Goal: Transaction & Acquisition: Purchase product/service

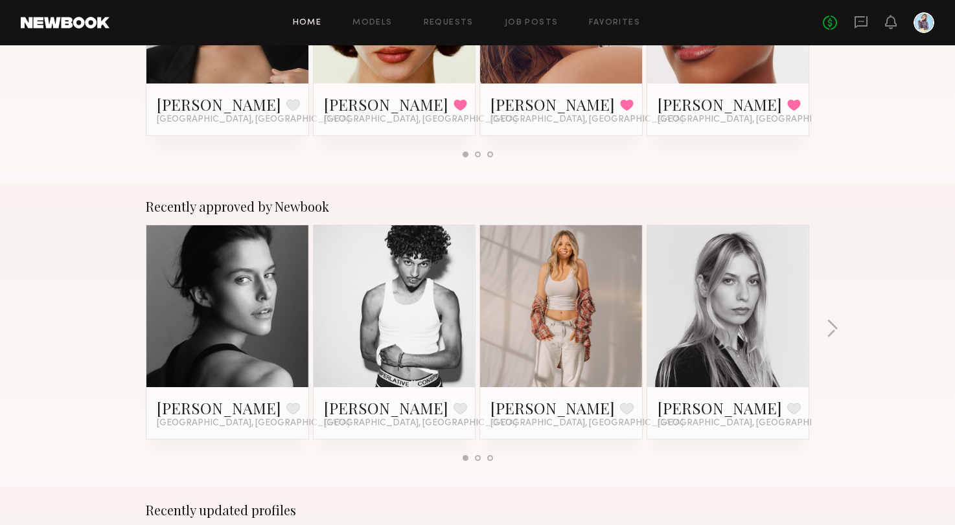
scroll to position [374, 0]
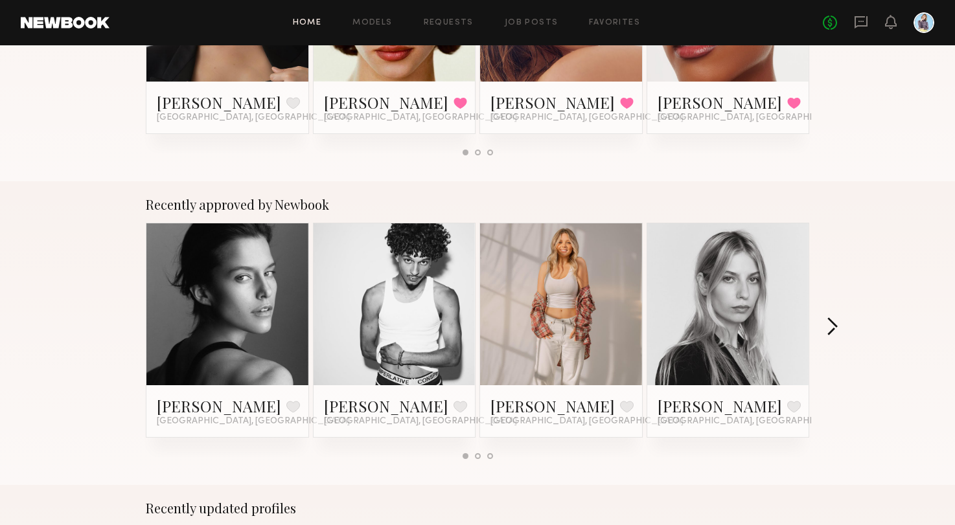
click at [830, 323] on button "button" at bounding box center [832, 327] width 12 height 21
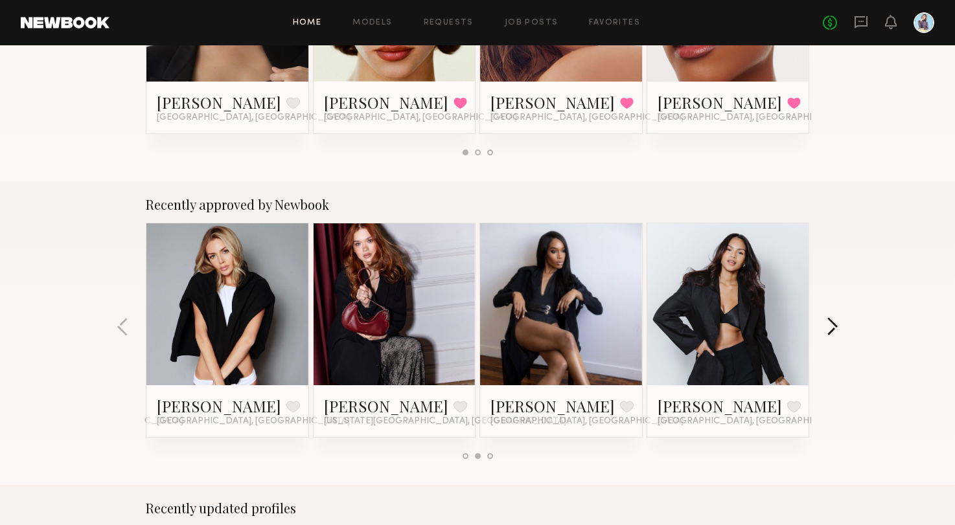
click at [830, 323] on button "button" at bounding box center [832, 327] width 12 height 21
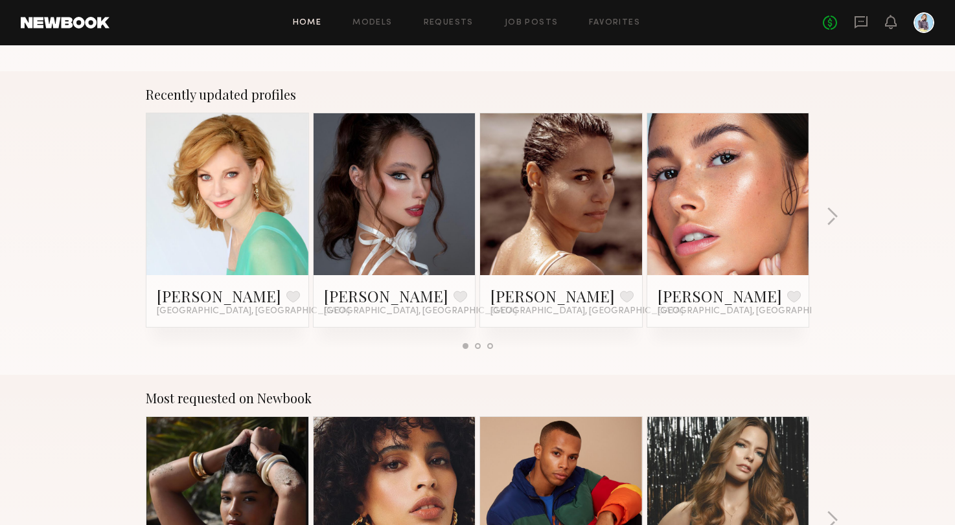
scroll to position [1069, 0]
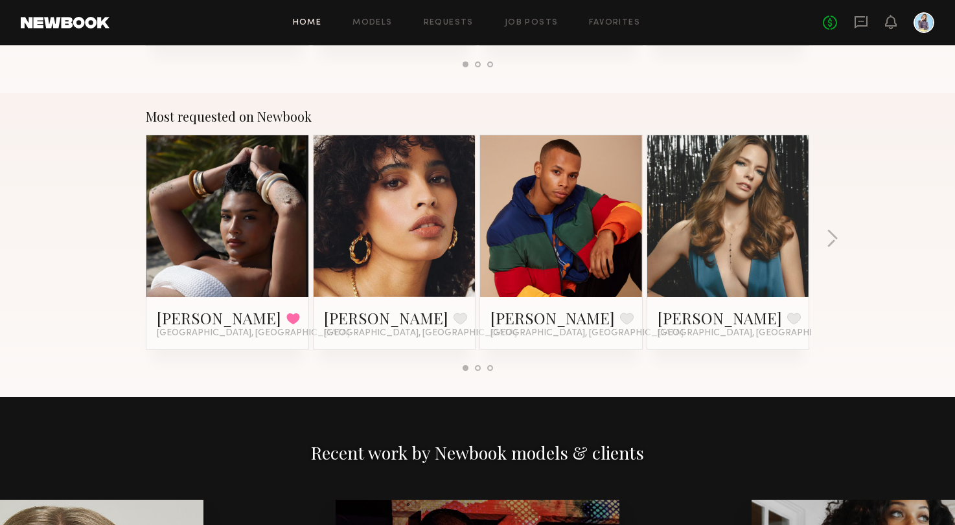
click at [925, 26] on div at bounding box center [923, 22] width 21 height 21
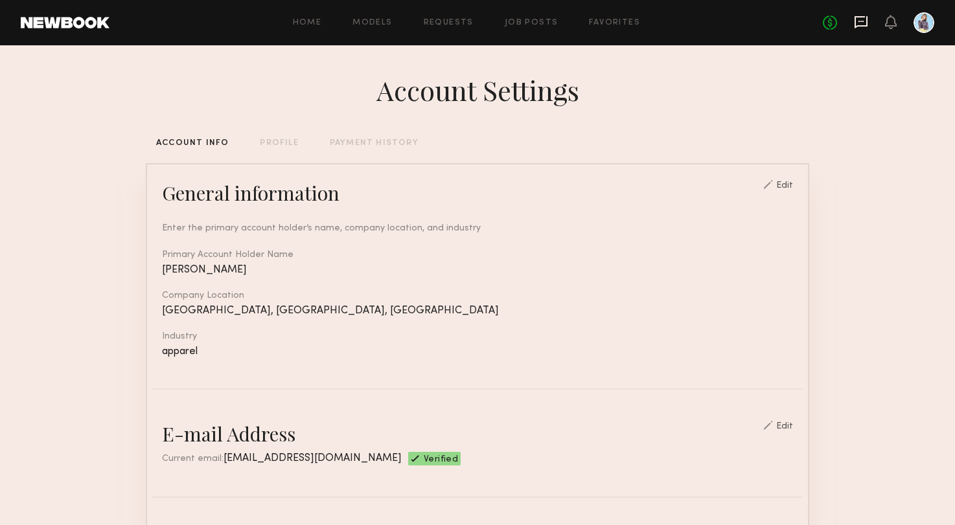
click at [855, 22] on icon at bounding box center [860, 22] width 13 height 12
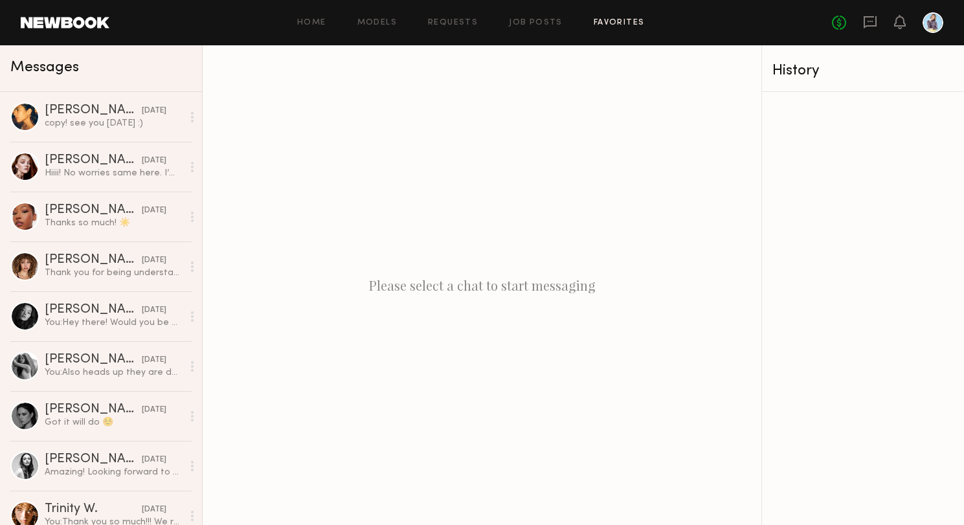
click at [628, 25] on link "Favorites" at bounding box center [619, 23] width 51 height 8
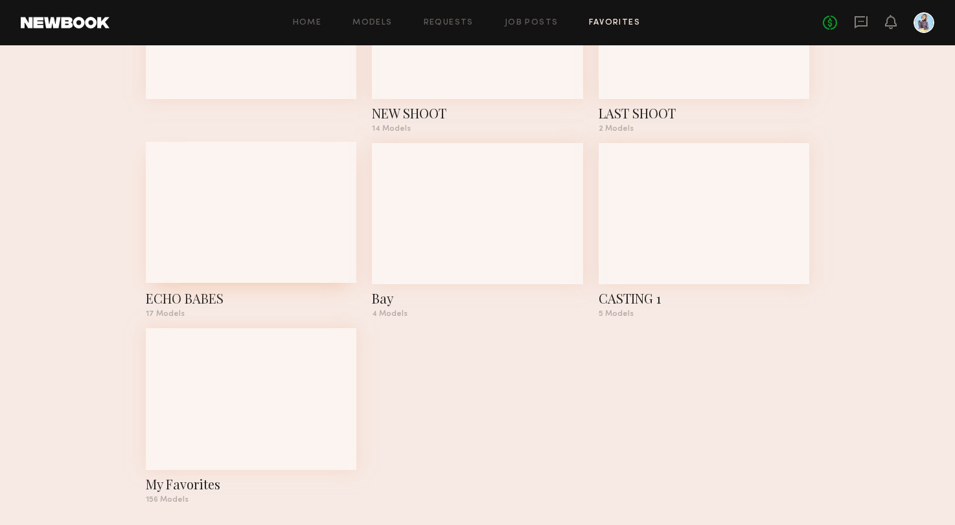
scroll to position [173, 0]
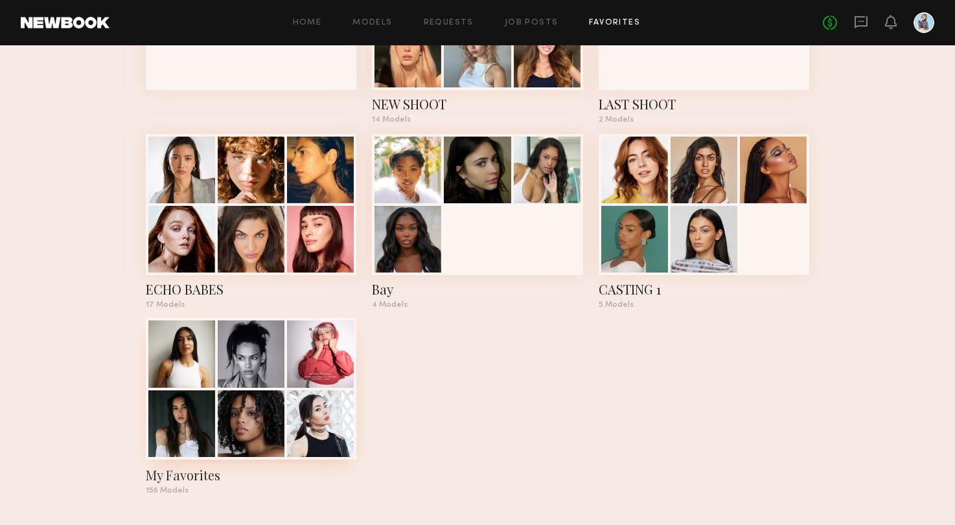
click at [234, 361] on div at bounding box center [251, 354] width 67 height 67
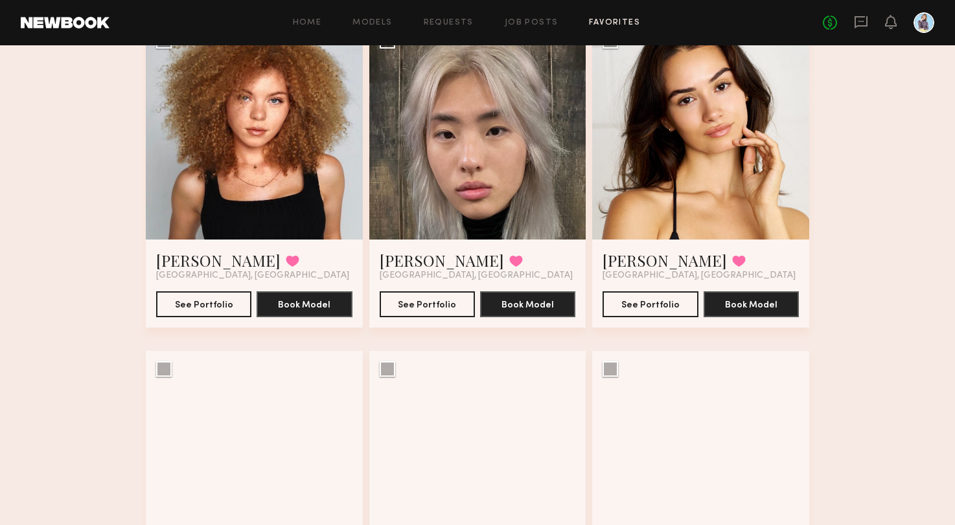
scroll to position [879, 0]
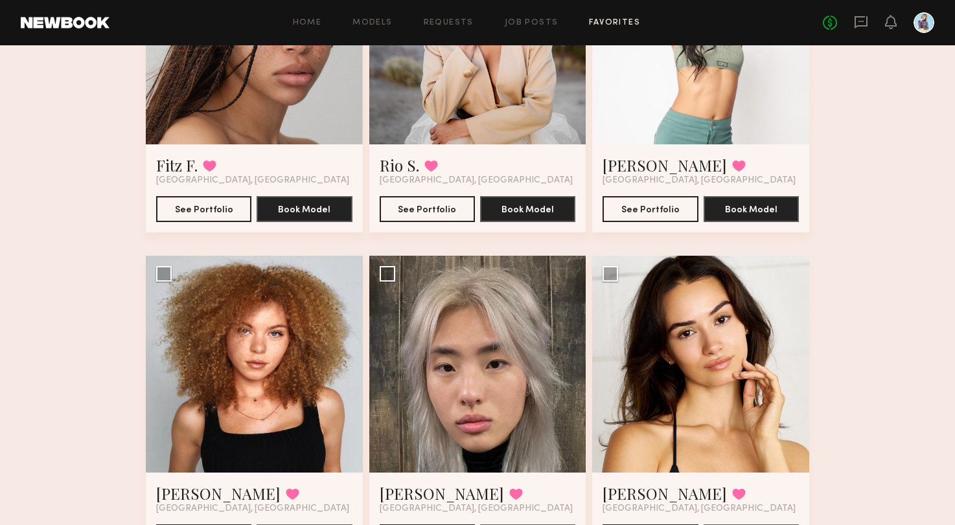
scroll to position [173, 0]
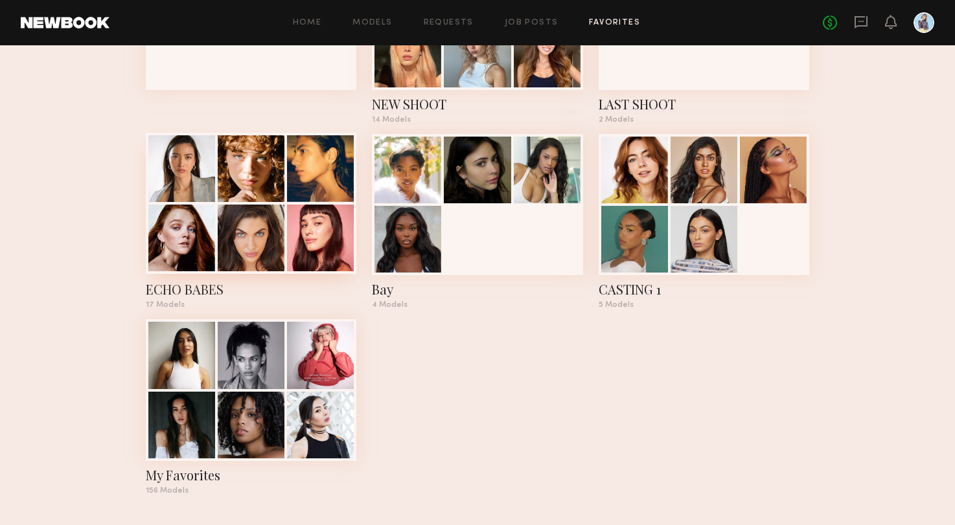
click at [313, 243] on div at bounding box center [320, 238] width 67 height 67
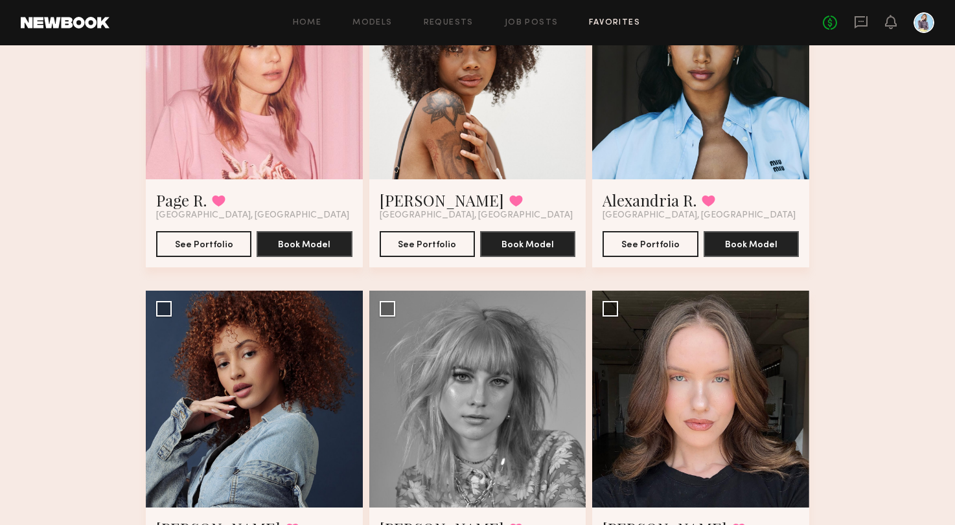
scroll to position [1028, 0]
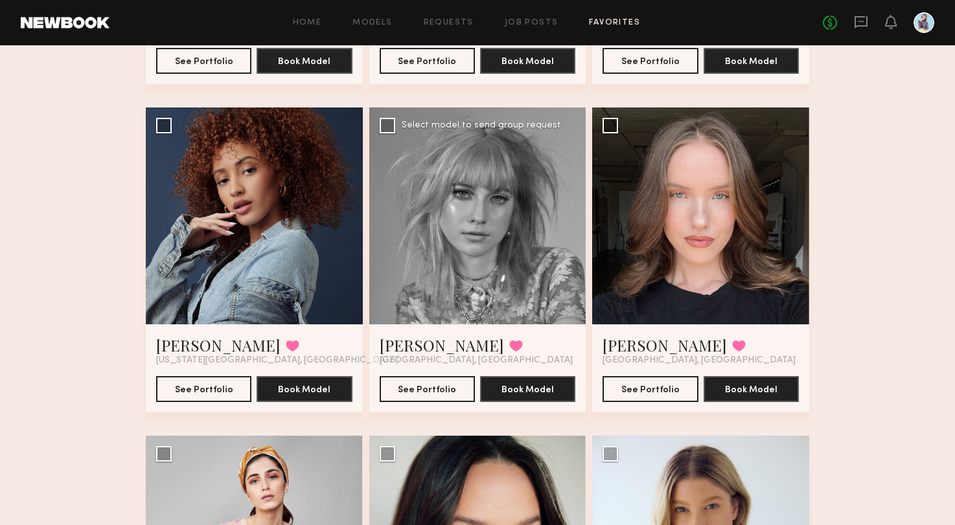
click at [486, 213] on div at bounding box center [477, 216] width 217 height 217
click at [413, 389] on button "See Portfolio" at bounding box center [426, 389] width 95 height 26
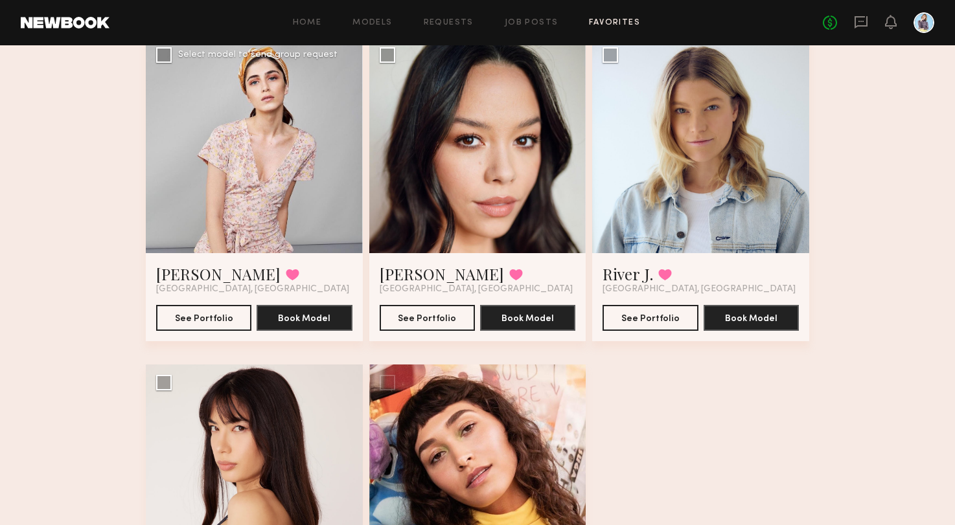
scroll to position [1614, 0]
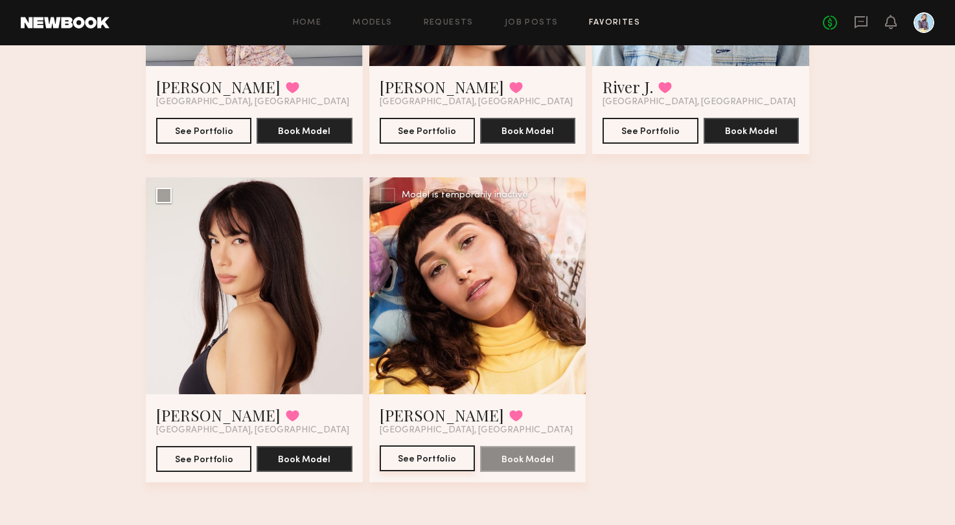
click at [408, 464] on button "See Portfolio" at bounding box center [426, 459] width 95 height 26
click at [218, 315] on div at bounding box center [254, 285] width 217 height 217
click at [198, 425] on span "Los Angeles, CA" at bounding box center [252, 430] width 193 height 10
click at [198, 417] on link "Ashley C." at bounding box center [218, 415] width 124 height 21
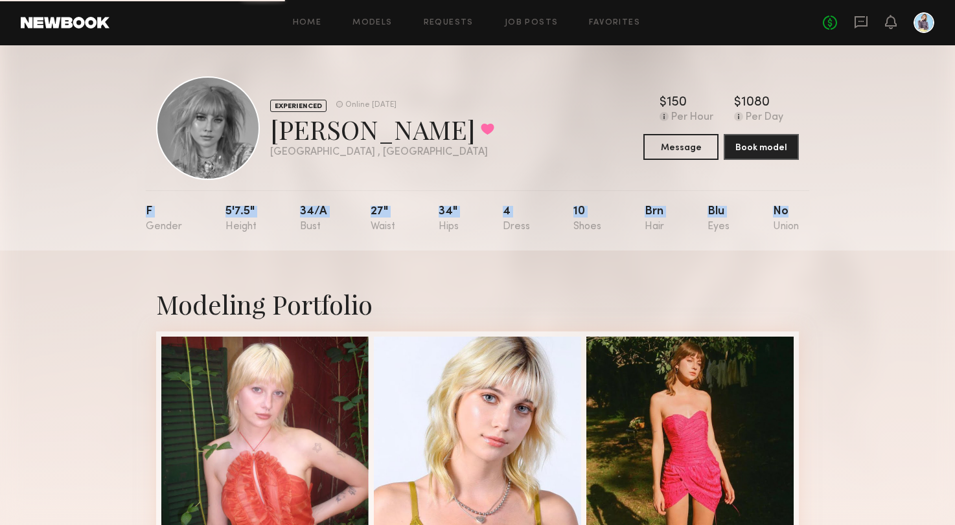
drag, startPoint x: 104, startPoint y: 215, endPoint x: 844, endPoint y: 214, distance: 739.6
click at [844, 214] on div "EXPERIENCED Online 1wk ago Ashley A. Favorited Los Angeles , CA Online 1wk ago …" at bounding box center [477, 147] width 955 height 205
click at [776, 290] on div "Modeling Portfolio" at bounding box center [477, 304] width 642 height 34
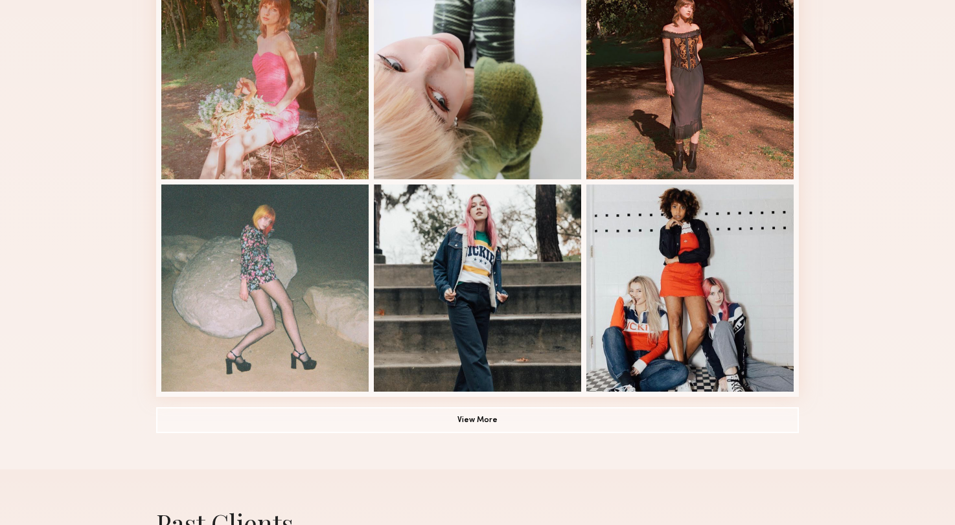
scroll to position [878, 0]
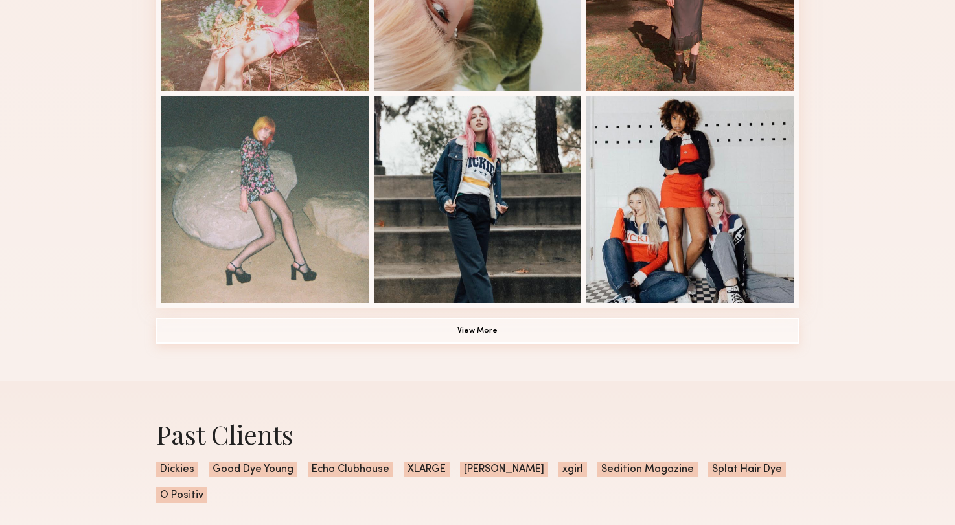
click at [490, 330] on button "View More" at bounding box center [477, 331] width 642 height 26
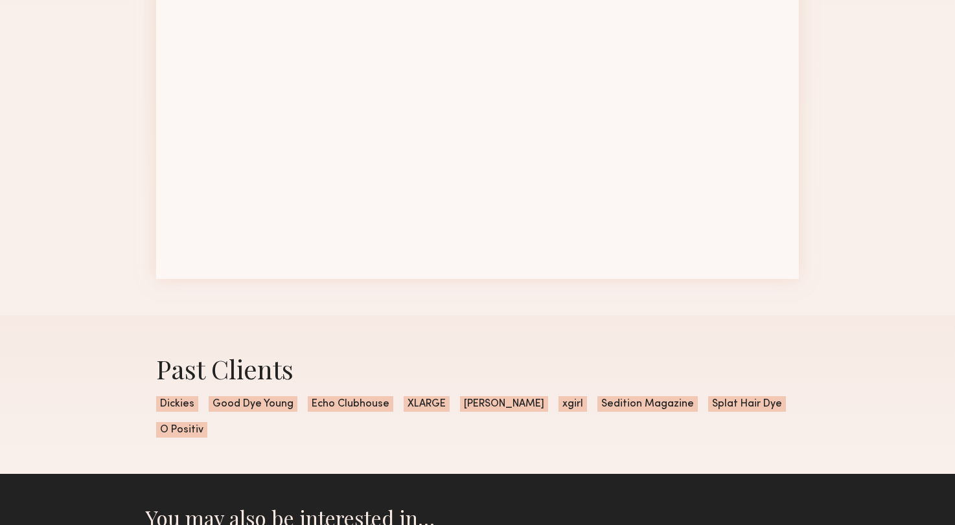
scroll to position [1991, 0]
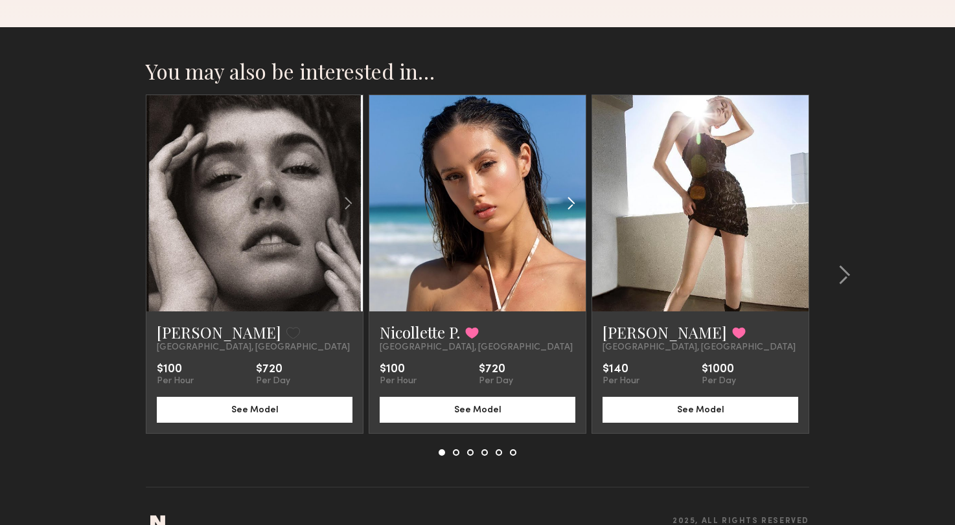
click at [568, 191] on common-icon at bounding box center [570, 203] width 19 height 25
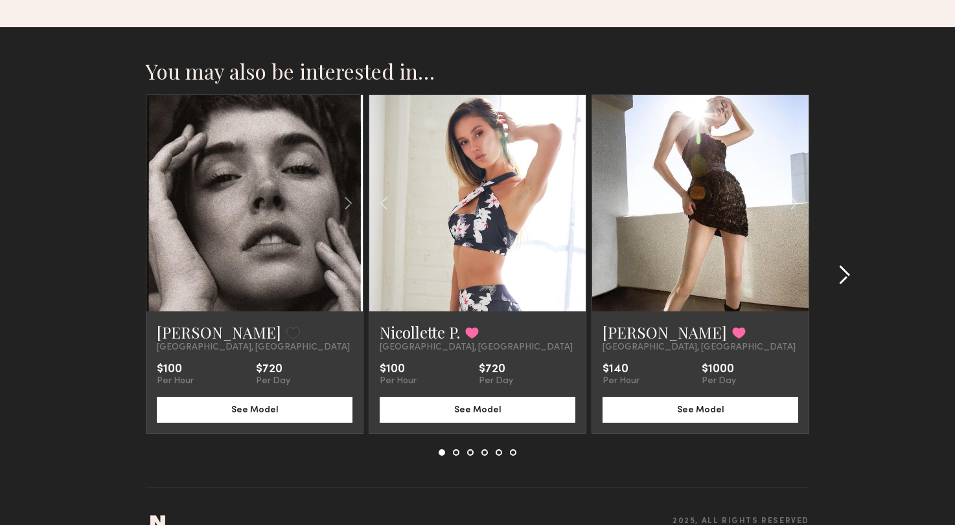
click at [846, 265] on common-icon at bounding box center [843, 275] width 13 height 21
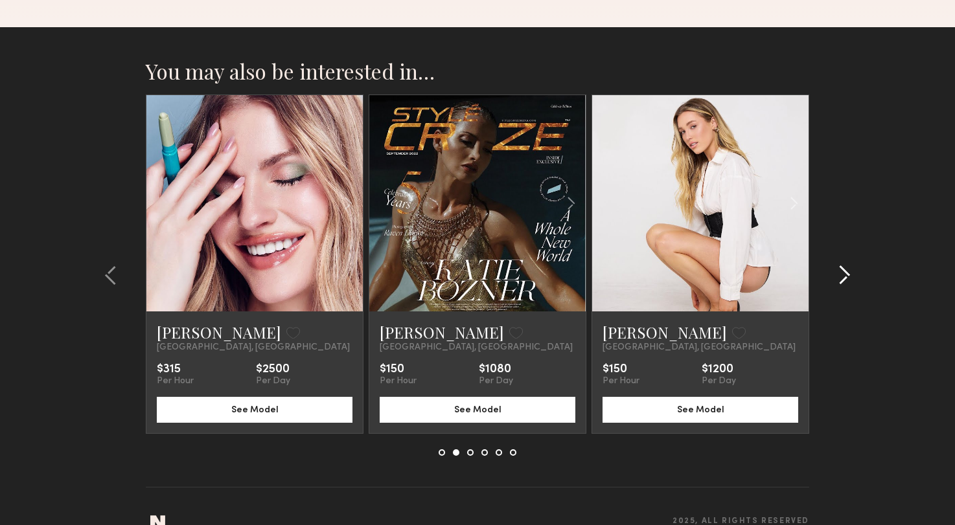
click at [846, 265] on common-icon at bounding box center [843, 275] width 13 height 21
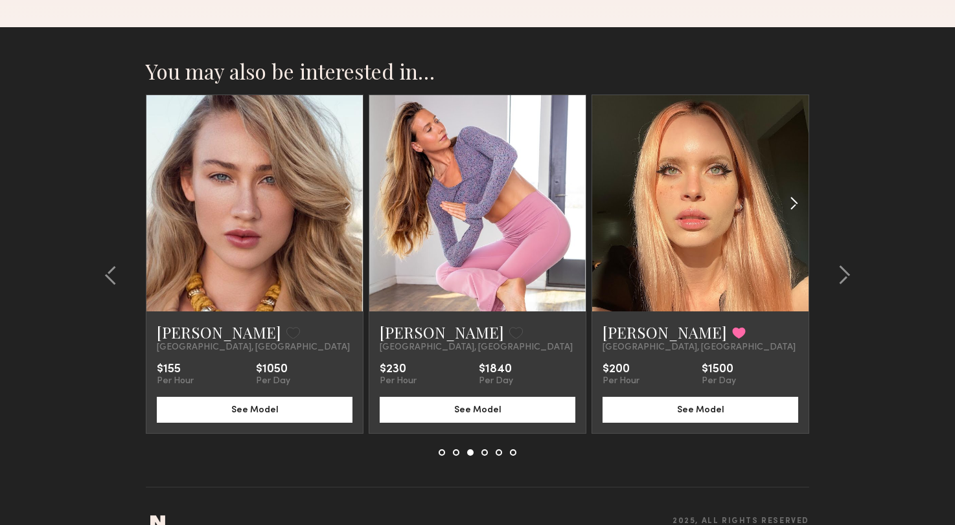
click at [791, 191] on common-icon at bounding box center [793, 203] width 19 height 25
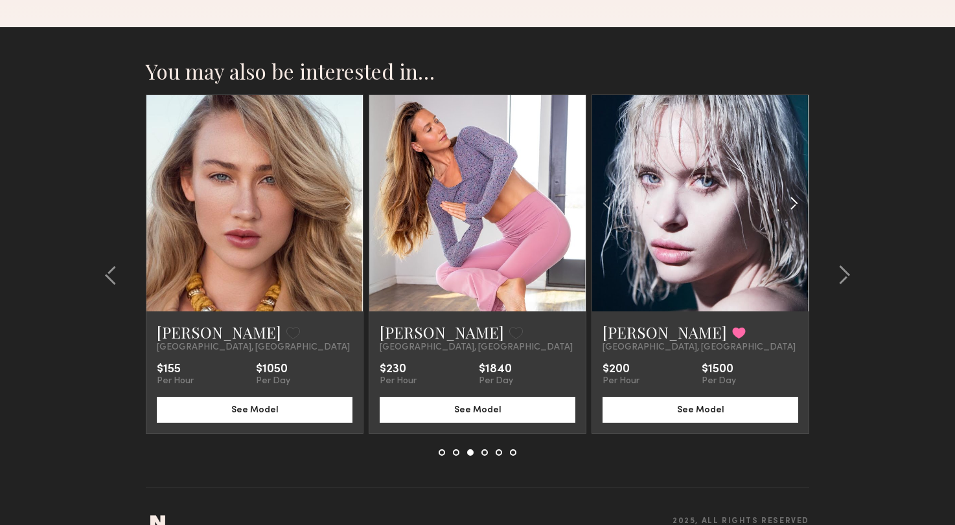
click at [791, 191] on common-icon at bounding box center [793, 203] width 19 height 25
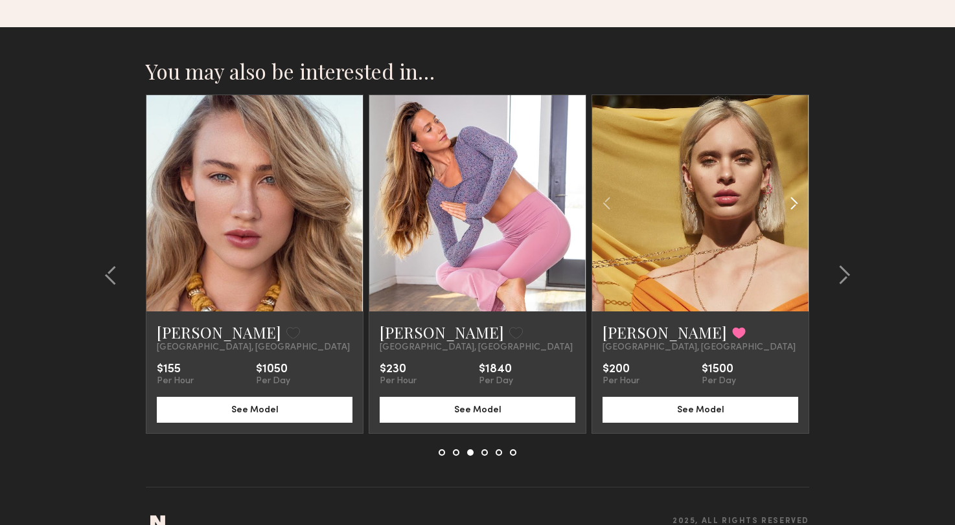
click at [791, 191] on common-icon at bounding box center [793, 203] width 19 height 25
click at [791, 178] on div at bounding box center [700, 203] width 216 height 216
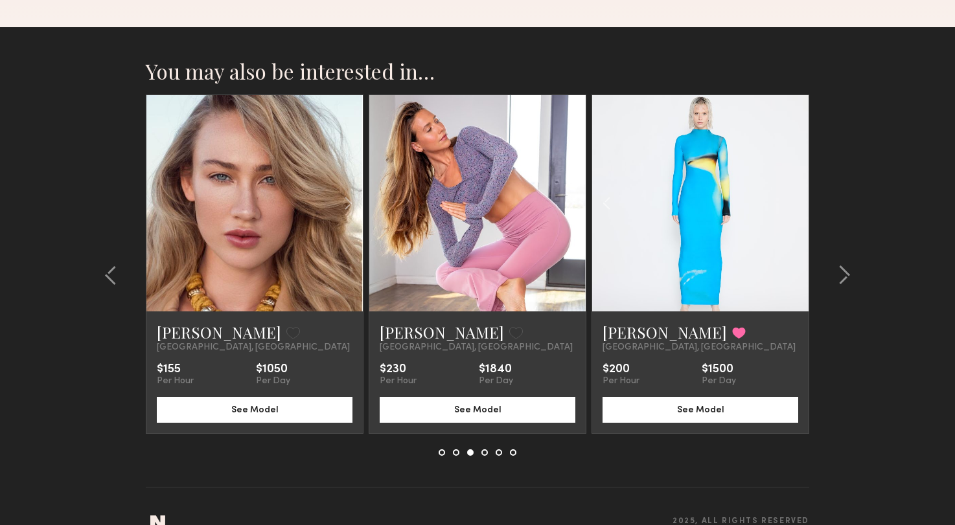
click at [791, 178] on div at bounding box center [700, 203] width 216 height 216
click at [848, 229] on div at bounding box center [840, 275] width 62 height 361
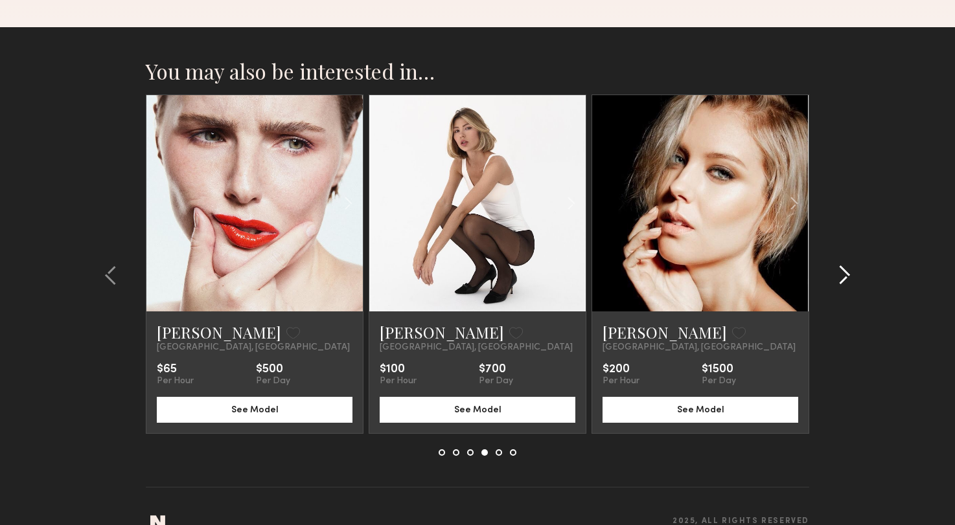
click at [847, 238] on div at bounding box center [840, 275] width 62 height 361
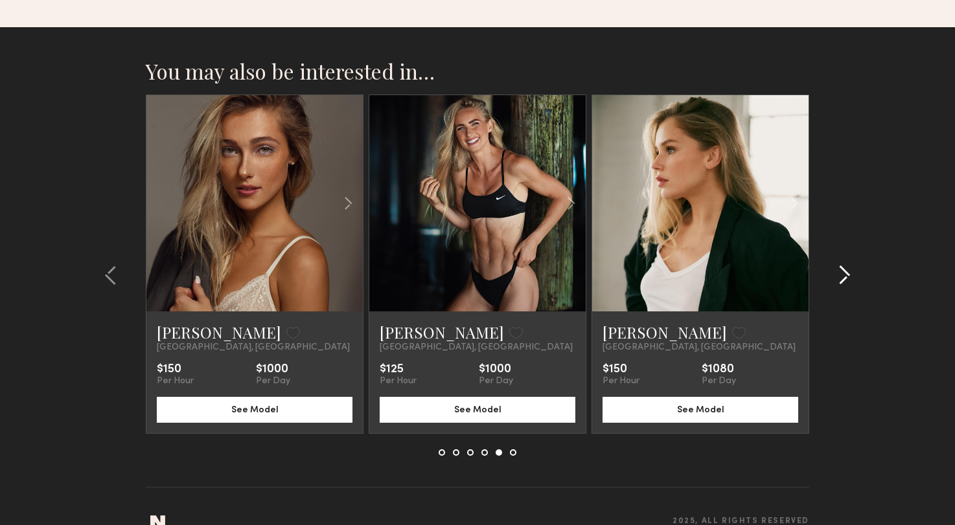
click at [847, 238] on div at bounding box center [840, 275] width 62 height 361
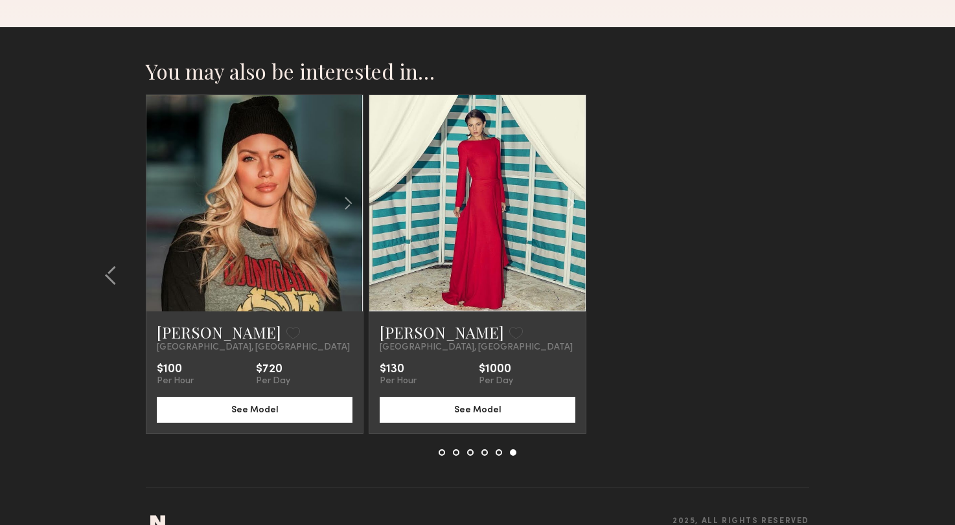
click at [846, 240] on section "You may also be interested in… Jessica W. Favorite Los Angeles, CA $100 Per Hou…" at bounding box center [477, 289] width 955 height 524
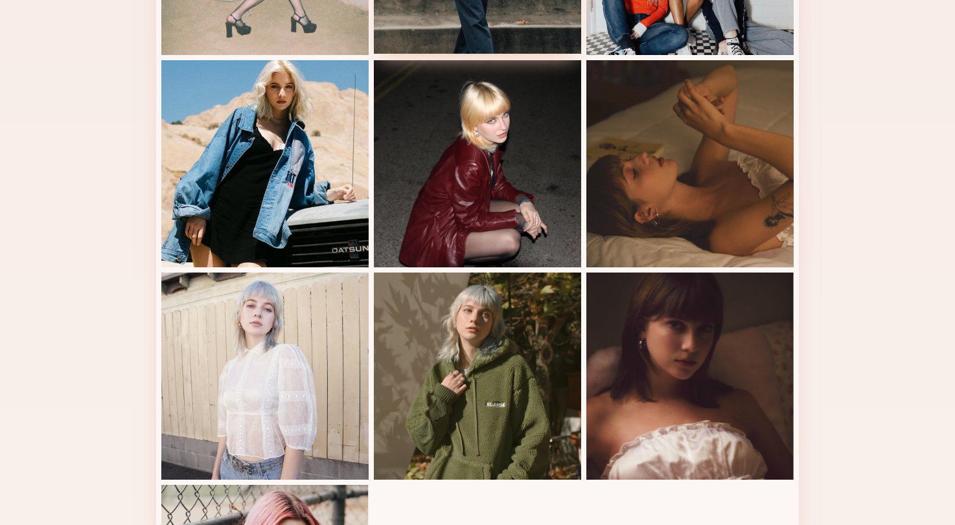
scroll to position [806, 0]
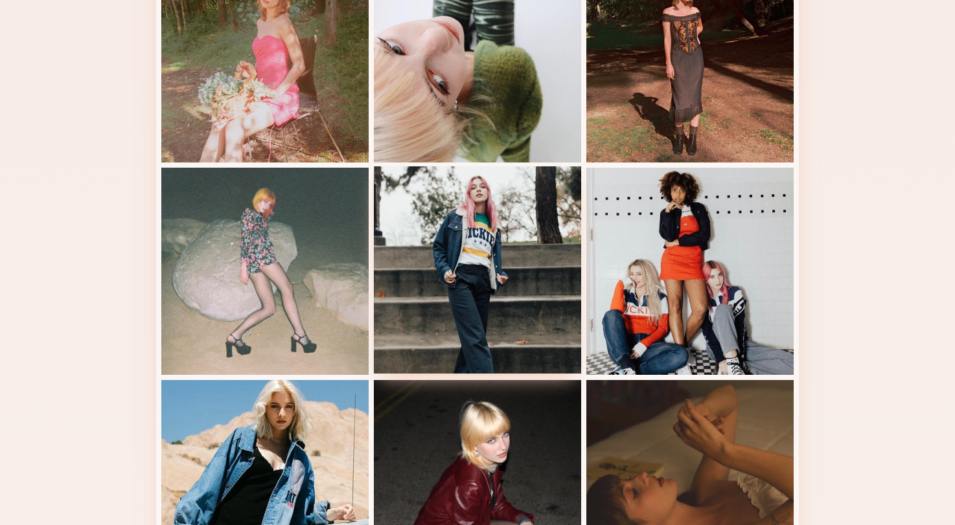
click at [427, 302] on div at bounding box center [477, 269] width 207 height 207
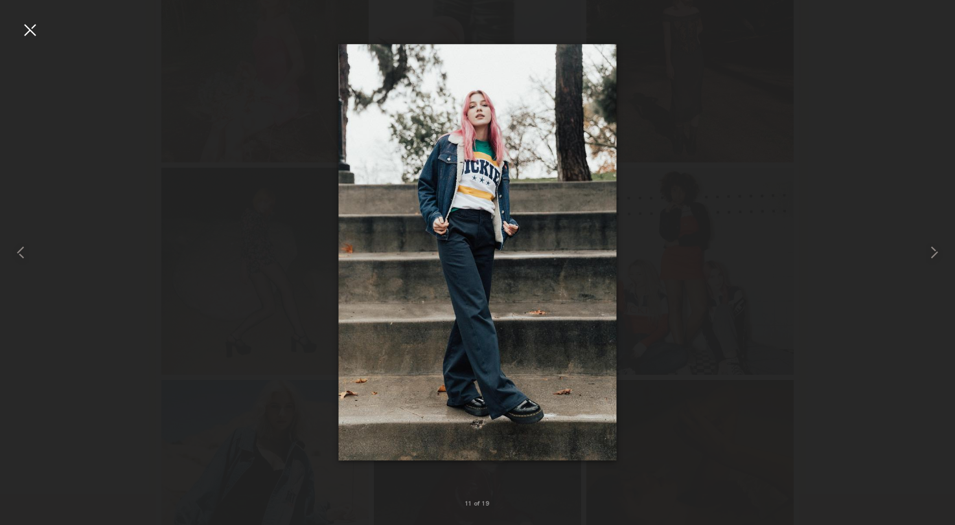
click at [582, 358] on img at bounding box center [478, 252] width 278 height 417
click at [18, 251] on common-icon at bounding box center [20, 252] width 21 height 21
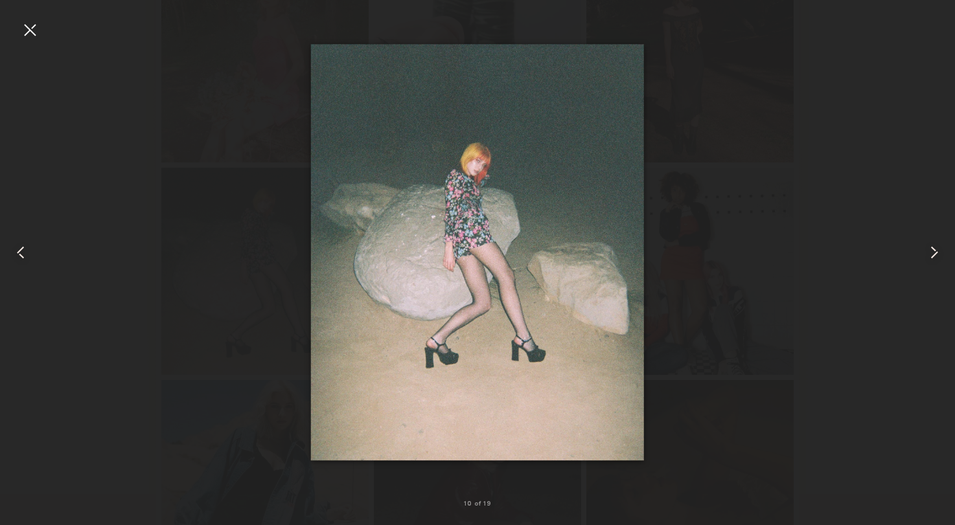
click at [18, 251] on common-icon at bounding box center [20, 252] width 21 height 21
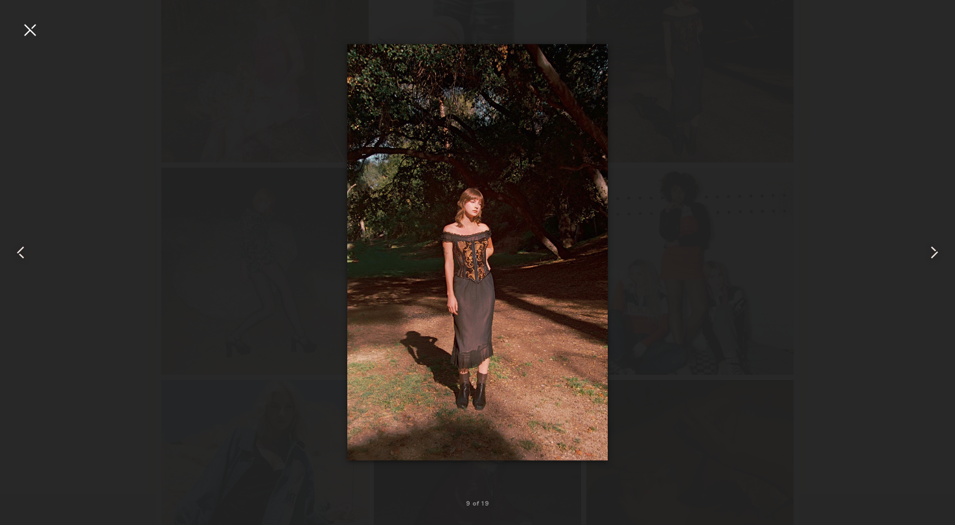
click at [18, 251] on common-icon at bounding box center [20, 252] width 21 height 21
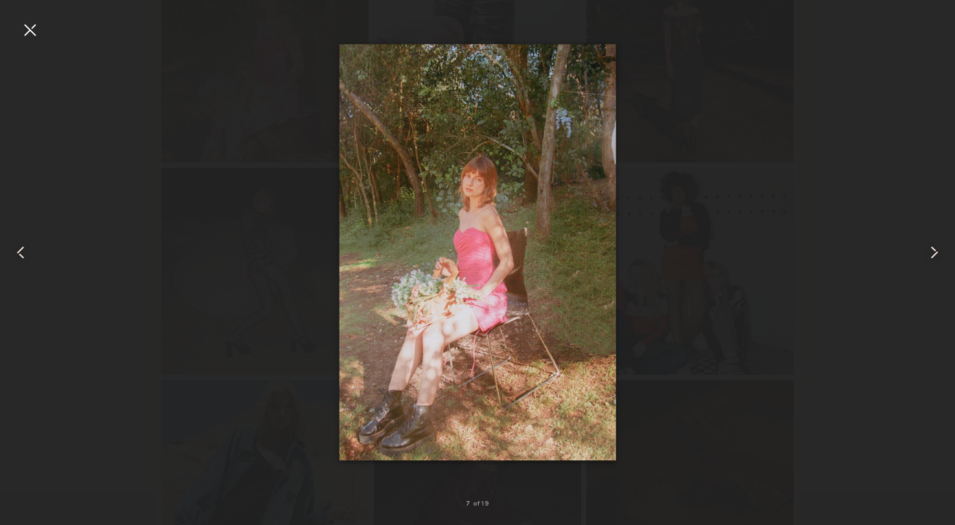
click at [18, 251] on common-icon at bounding box center [20, 252] width 21 height 21
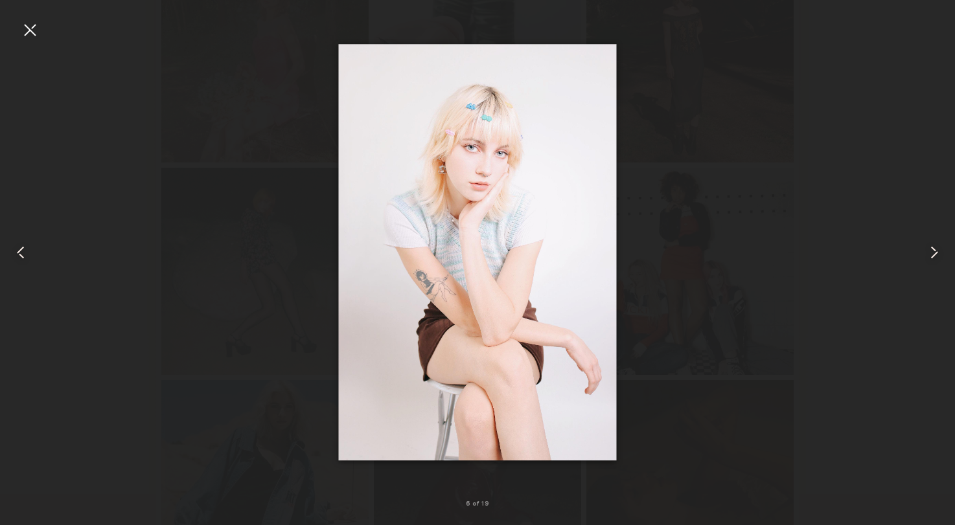
click at [18, 251] on common-icon at bounding box center [20, 252] width 21 height 21
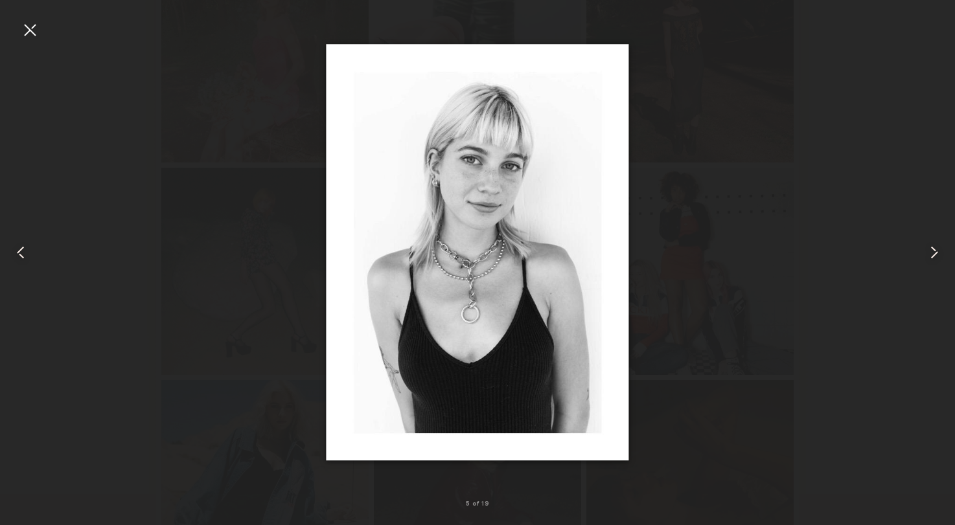
click at [18, 251] on common-icon at bounding box center [20, 252] width 21 height 21
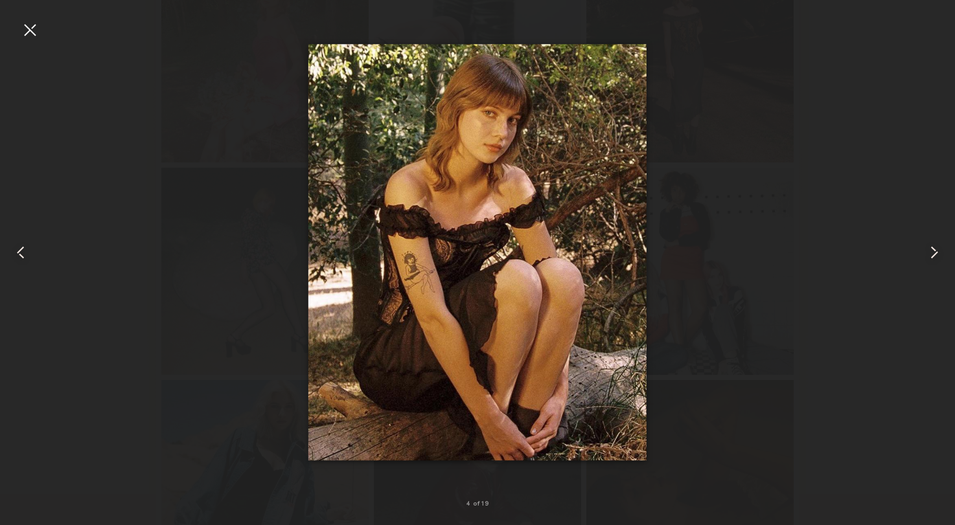
click at [18, 251] on common-icon at bounding box center [20, 252] width 21 height 21
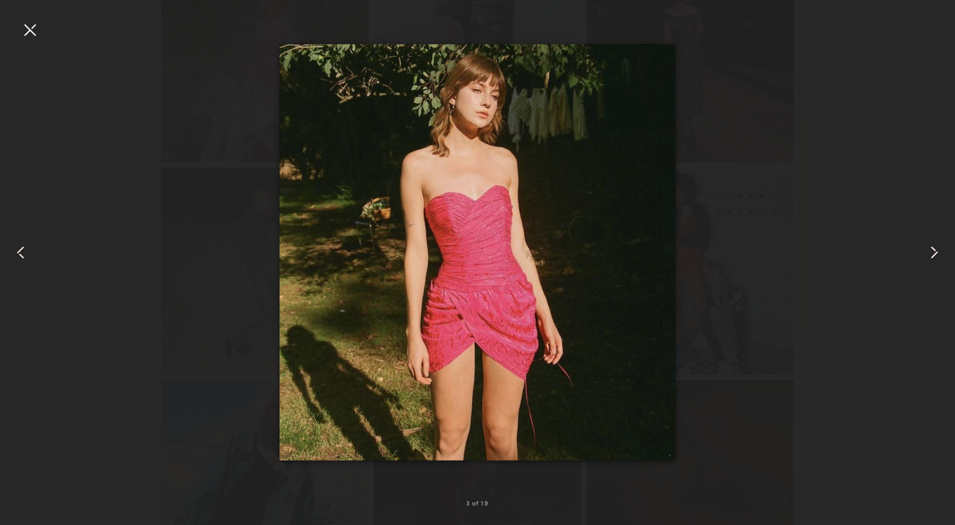
click at [18, 251] on common-icon at bounding box center [20, 252] width 21 height 21
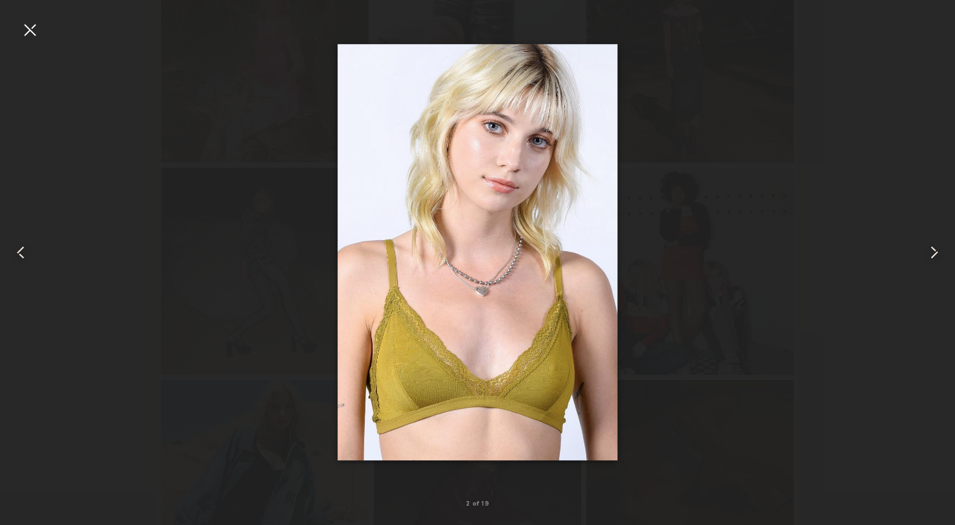
click at [18, 251] on common-icon at bounding box center [20, 252] width 21 height 21
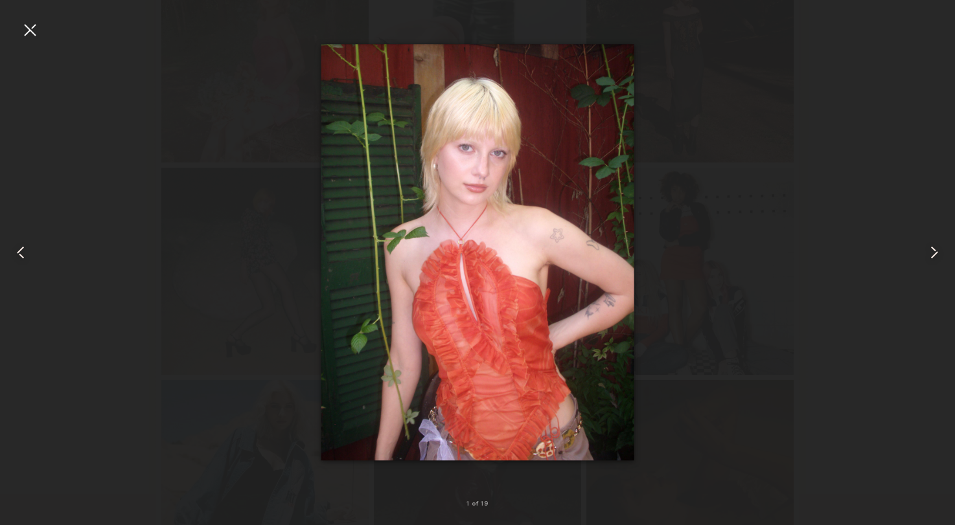
click at [28, 21] on div at bounding box center [29, 29] width 21 height 21
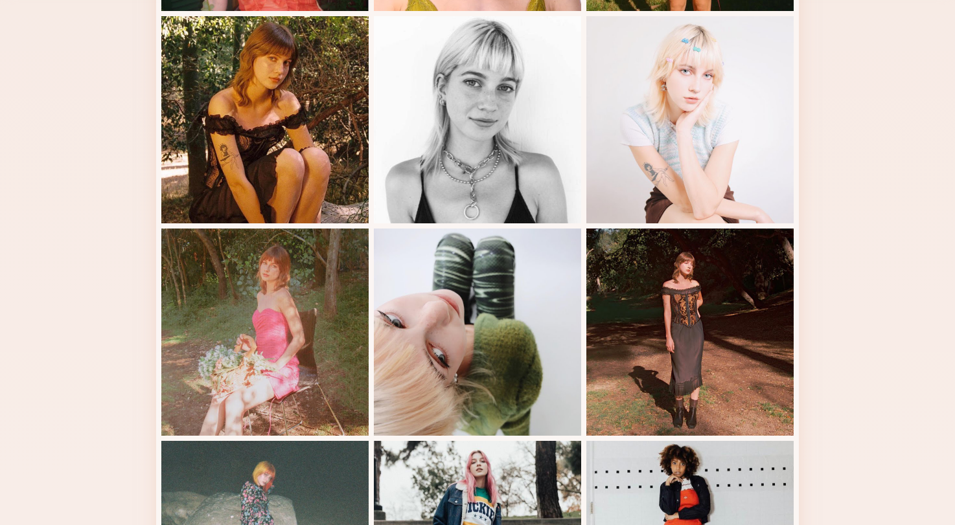
scroll to position [0, 0]
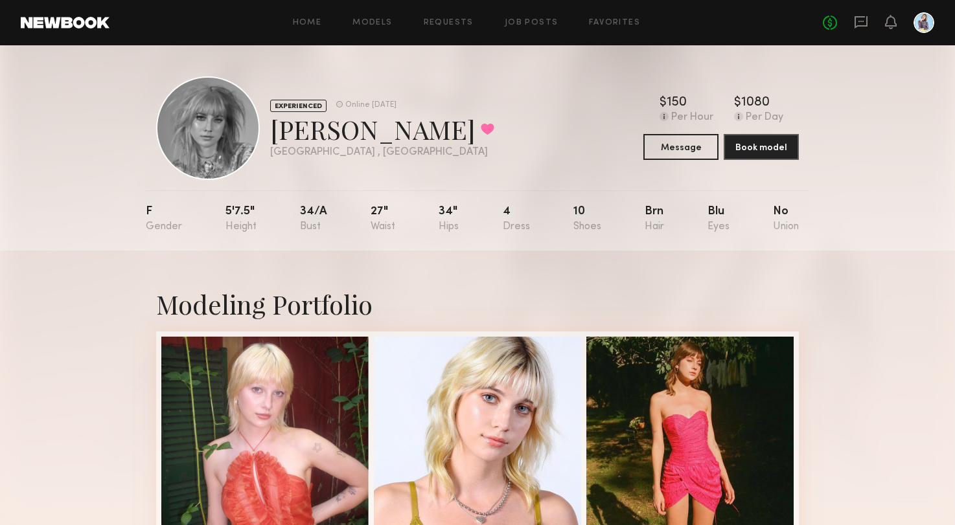
click at [179, 115] on div at bounding box center [208, 128] width 104 height 104
click at [600, 26] on link "Favorites" at bounding box center [614, 23] width 51 height 8
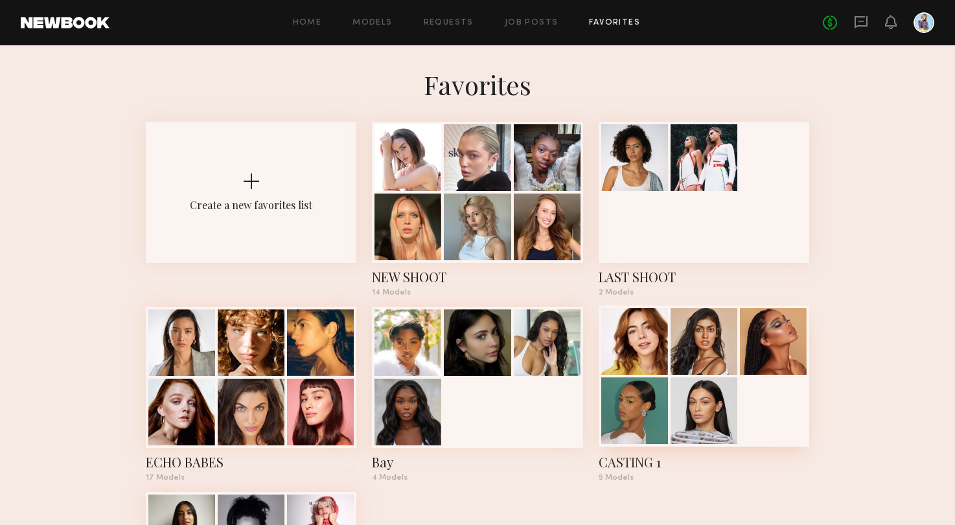
click at [773, 426] on div at bounding box center [703, 376] width 210 height 141
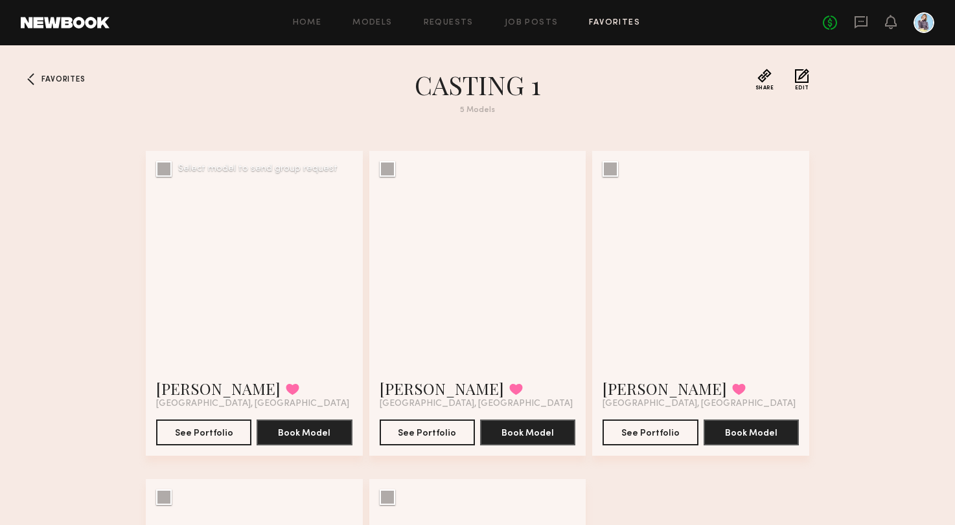
click at [261, 266] on div at bounding box center [254, 259] width 217 height 217
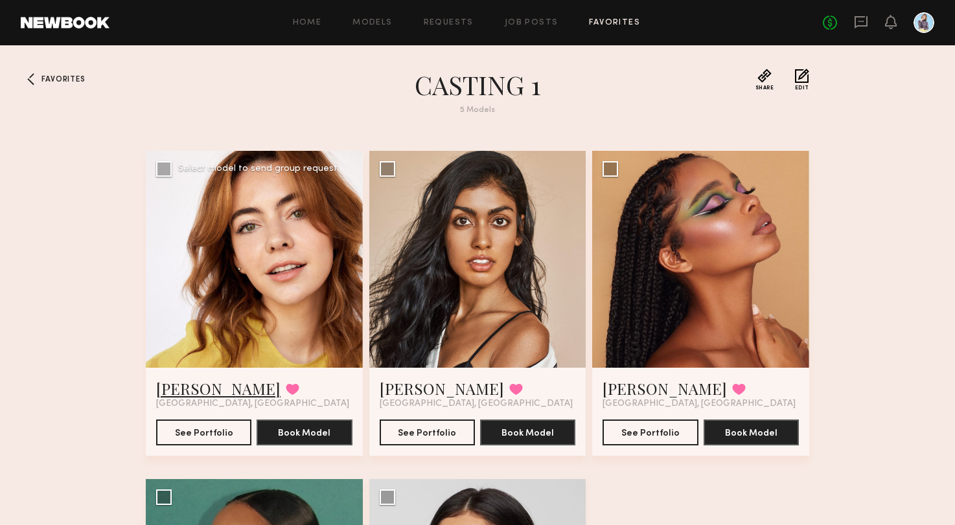
click at [176, 387] on link "Haley G." at bounding box center [218, 388] width 124 height 21
